Goal: Task Accomplishment & Management: Use online tool/utility

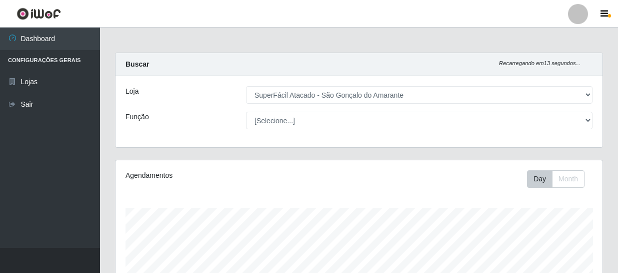
select select "408"
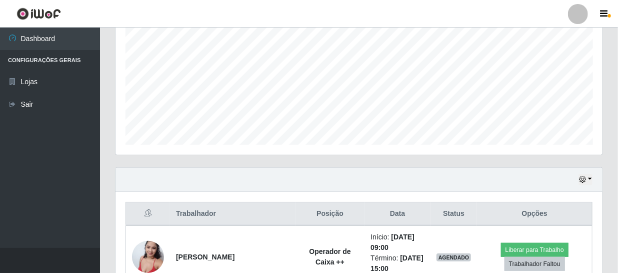
scroll to position [208, 487]
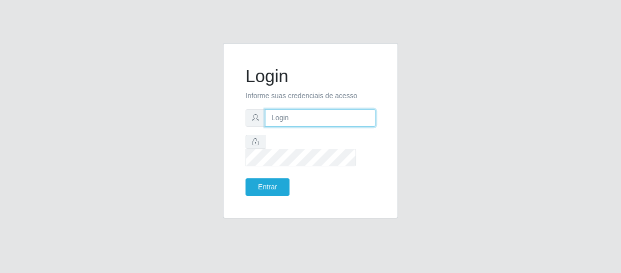
click at [322, 121] on input "text" at bounding box center [320, 118] width 111 height 18
type input "[EMAIL_ADDRESS][DOMAIN_NAME]"
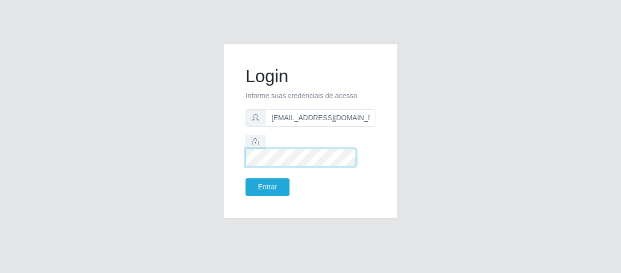
click at [246, 178] on button "Entrar" at bounding box center [268, 187] width 44 height 18
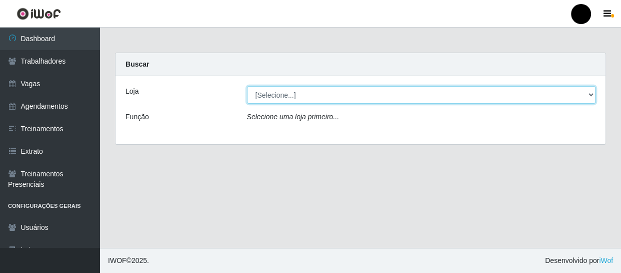
click at [590, 91] on select "[Selecione...] SuperFácil Atacado - Emaús SuperFácil Atacado - Rodoviária Super…" at bounding box center [421, 95] width 349 height 18
select select "408"
click at [247, 86] on select "[Selecione...] SuperFácil Atacado - Emaús SuperFácil Atacado - Rodoviária Super…" at bounding box center [421, 95] width 349 height 18
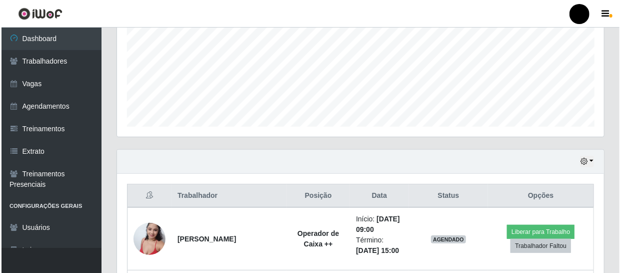
scroll to position [364, 0]
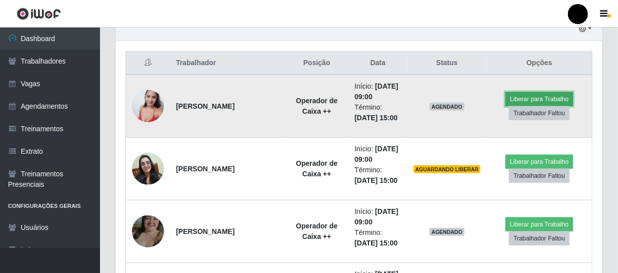
click at [520, 98] on button "Liberar para Trabalho" at bounding box center [540, 99] width 68 height 14
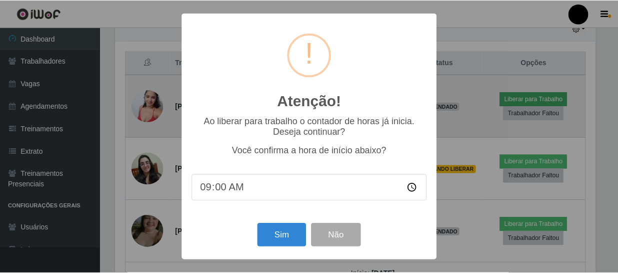
scroll to position [208, 483]
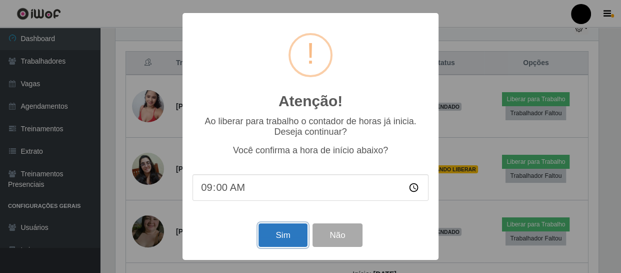
click at [273, 236] on button "Sim" at bounding box center [283, 235] width 49 height 24
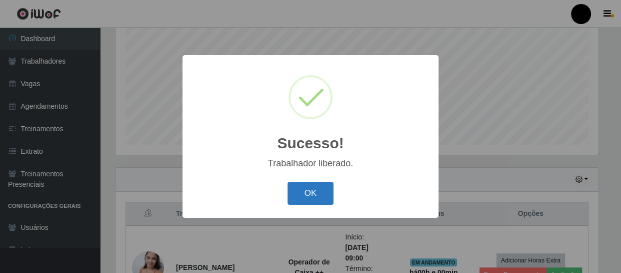
click at [309, 195] on button "OK" at bounding box center [311, 194] width 47 height 24
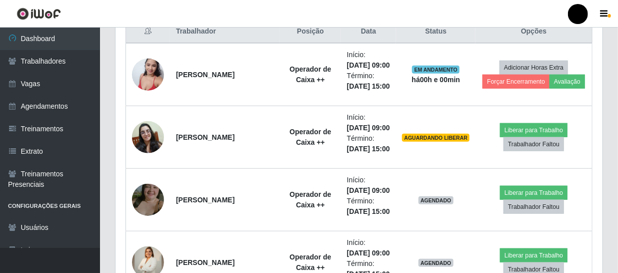
scroll to position [440, 0]
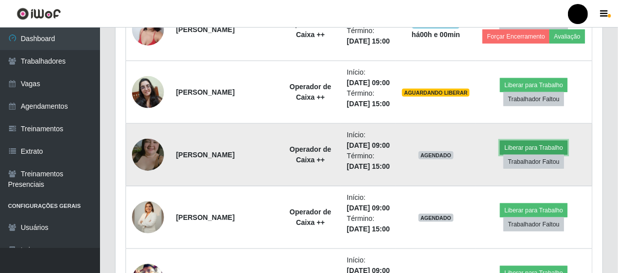
click at [515, 155] on button "Liberar para Trabalho" at bounding box center [534, 148] width 68 height 14
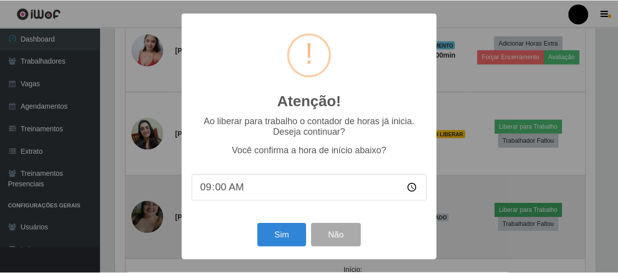
scroll to position [208, 483]
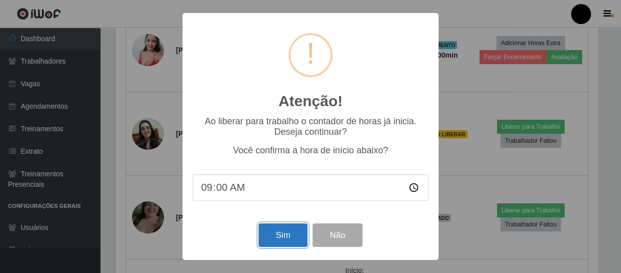
click at [276, 233] on button "Sim" at bounding box center [283, 235] width 49 height 24
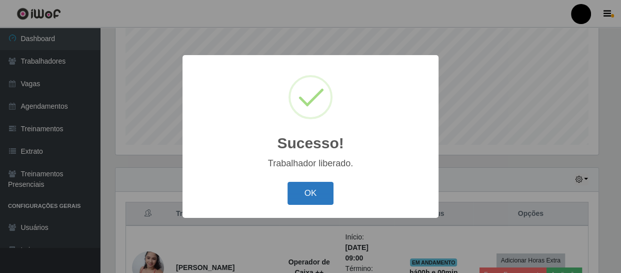
click at [318, 198] on button "OK" at bounding box center [311, 194] width 47 height 24
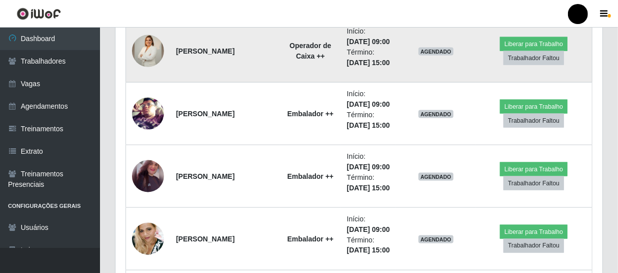
scroll to position [622, 0]
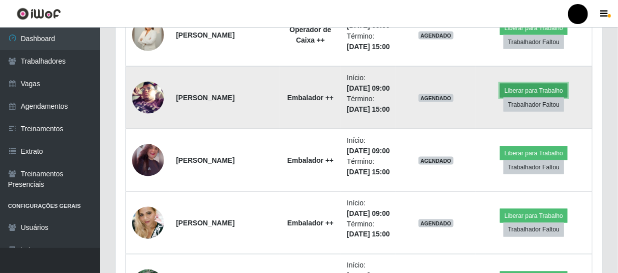
click at [518, 98] on button "Liberar para Trabalho" at bounding box center [534, 91] width 68 height 14
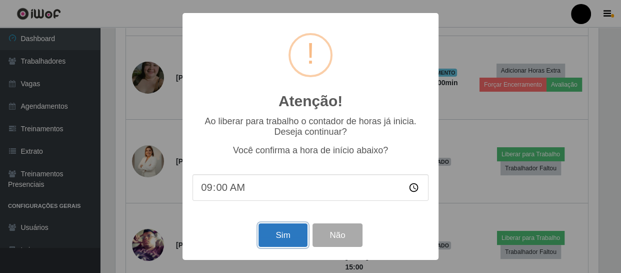
click at [284, 237] on button "Sim" at bounding box center [283, 235] width 49 height 24
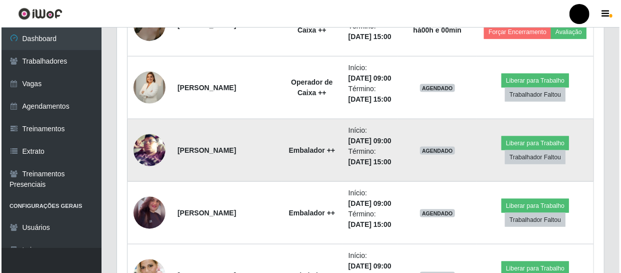
scroll to position [0, 0]
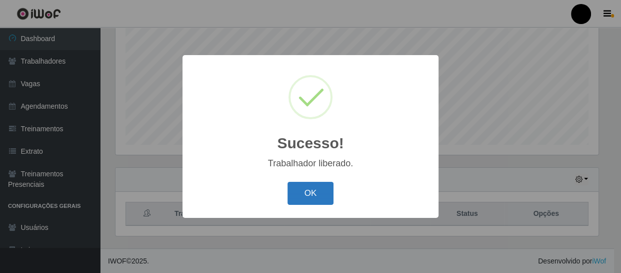
click at [314, 196] on button "OK" at bounding box center [311, 194] width 47 height 24
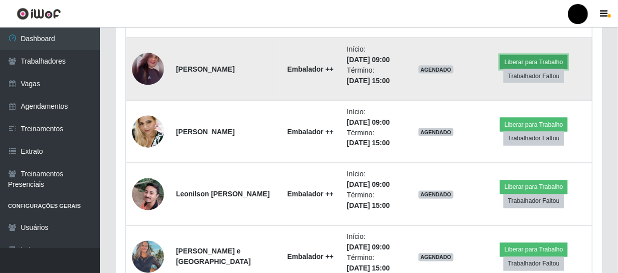
click at [512, 69] on button "Liberar para Trabalho" at bounding box center [534, 62] width 68 height 14
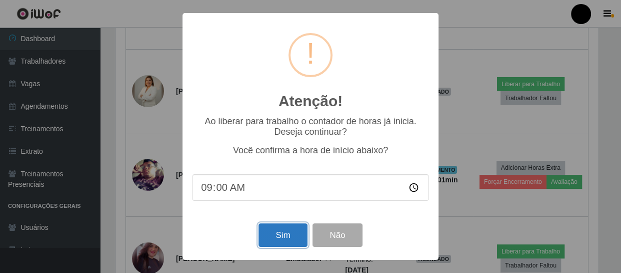
click at [271, 238] on button "Sim" at bounding box center [283, 235] width 49 height 24
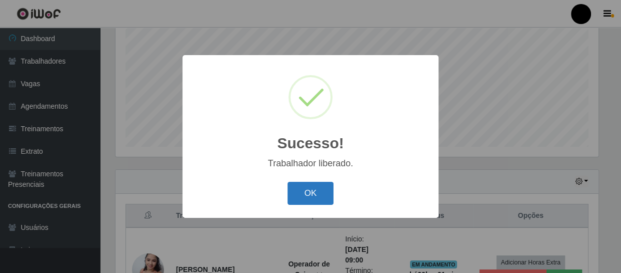
click at [303, 195] on button "OK" at bounding box center [311, 194] width 47 height 24
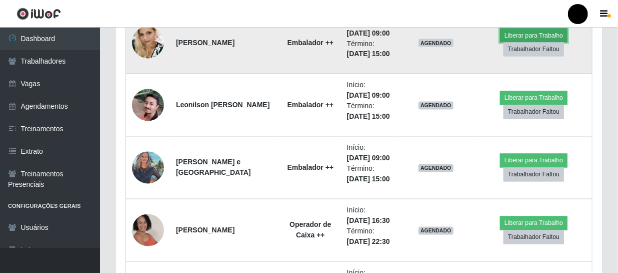
click at [516, 43] on button "Liberar para Trabalho" at bounding box center [534, 36] width 68 height 14
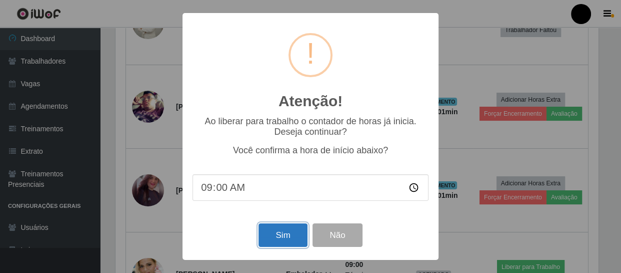
click at [270, 241] on button "Sim" at bounding box center [283, 235] width 49 height 24
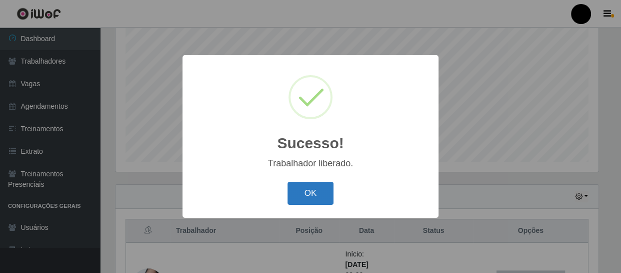
click at [313, 186] on button "OK" at bounding box center [311, 194] width 47 height 24
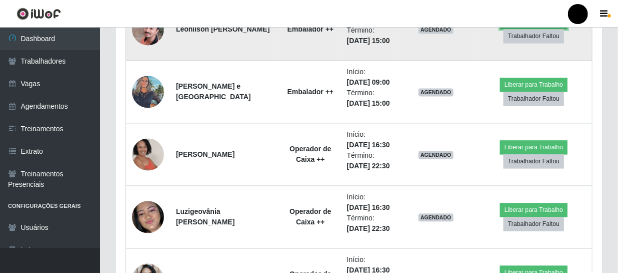
click at [529, 29] on button "Liberar para Trabalho" at bounding box center [534, 22] width 68 height 14
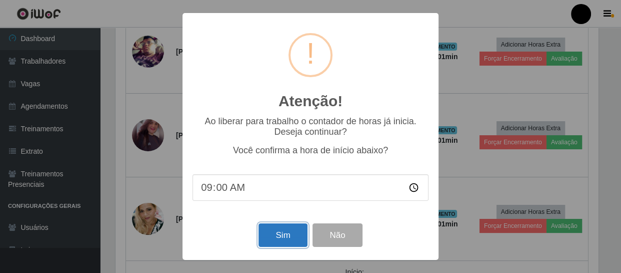
click at [261, 234] on button "Sim" at bounding box center [283, 235] width 49 height 24
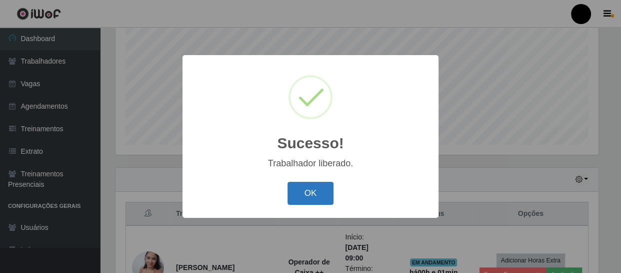
click at [294, 201] on button "OK" at bounding box center [311, 194] width 47 height 24
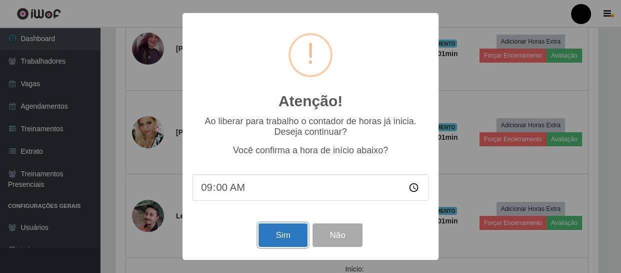
click at [297, 239] on button "Sim" at bounding box center [283, 235] width 49 height 24
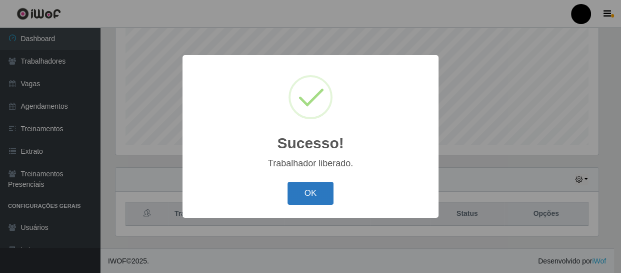
click at [330, 187] on button "OK" at bounding box center [311, 194] width 47 height 24
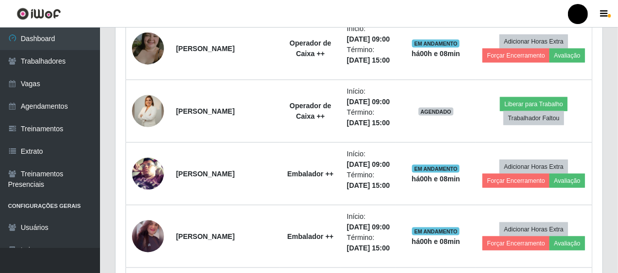
scroll to position [519, 0]
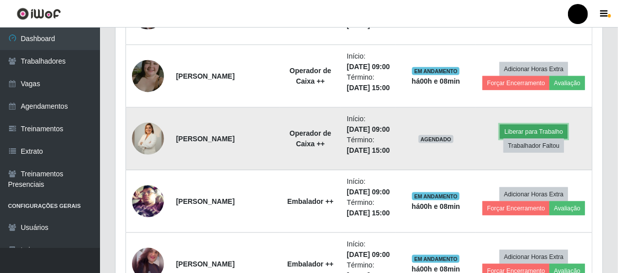
click at [517, 139] on button "Liberar para Trabalho" at bounding box center [534, 132] width 68 height 14
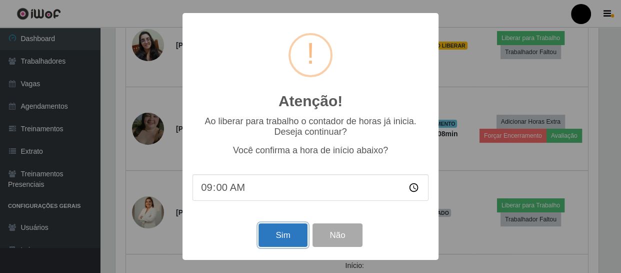
click at [283, 233] on button "Sim" at bounding box center [283, 235] width 49 height 24
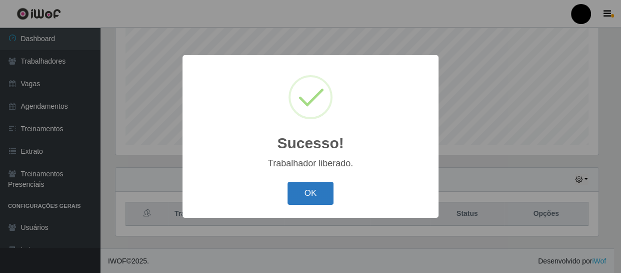
click at [306, 195] on button "OK" at bounding box center [311, 194] width 47 height 24
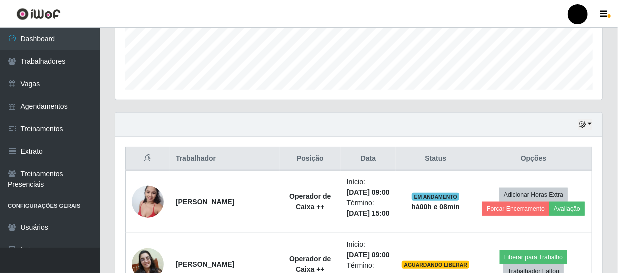
scroll to position [350, 0]
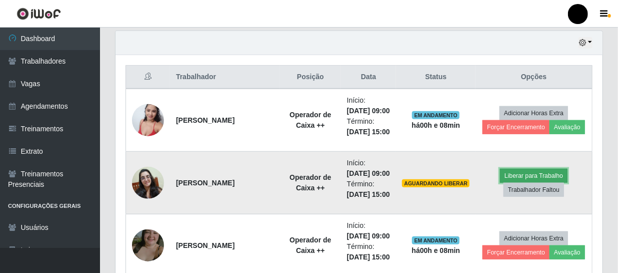
click at [545, 183] on button "Liberar para Trabalho" at bounding box center [534, 176] width 68 height 14
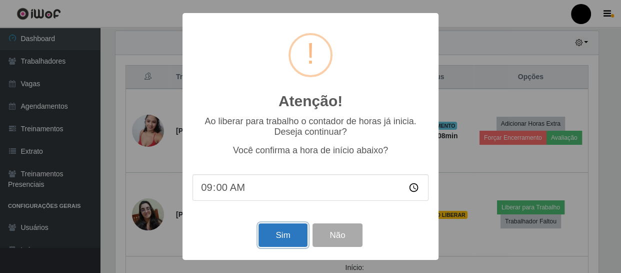
click at [280, 236] on button "Sim" at bounding box center [283, 235] width 49 height 24
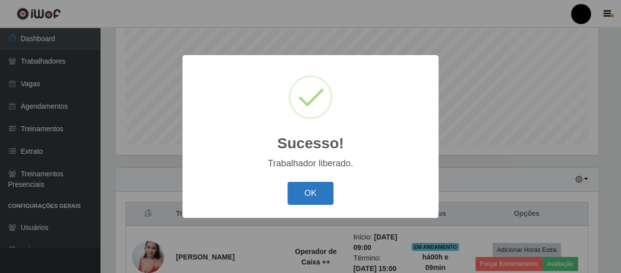
click at [297, 195] on button "OK" at bounding box center [311, 194] width 47 height 24
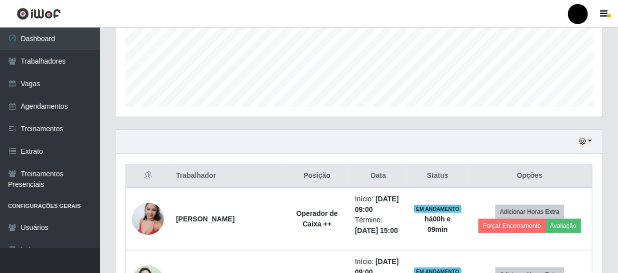
scroll to position [168, 0]
